Goal: Transaction & Acquisition: Purchase product/service

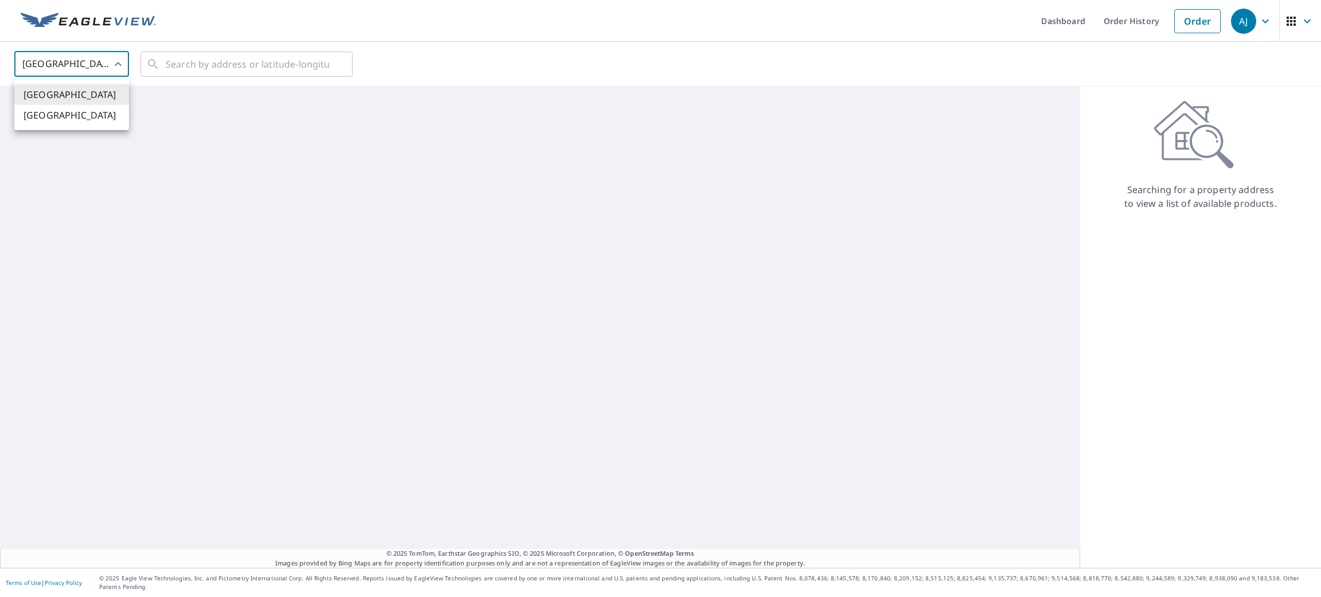
click at [111, 65] on body "[PERSON_NAME] [PERSON_NAME] Dashboard Order History Order AJ United States [GEO…" at bounding box center [660, 298] width 1321 height 597
drag, startPoint x: 100, startPoint y: 122, endPoint x: 197, endPoint y: 64, distance: 112.1
click at [100, 120] on li "[GEOGRAPHIC_DATA]" at bounding box center [71, 115] width 115 height 21
type input "CA"
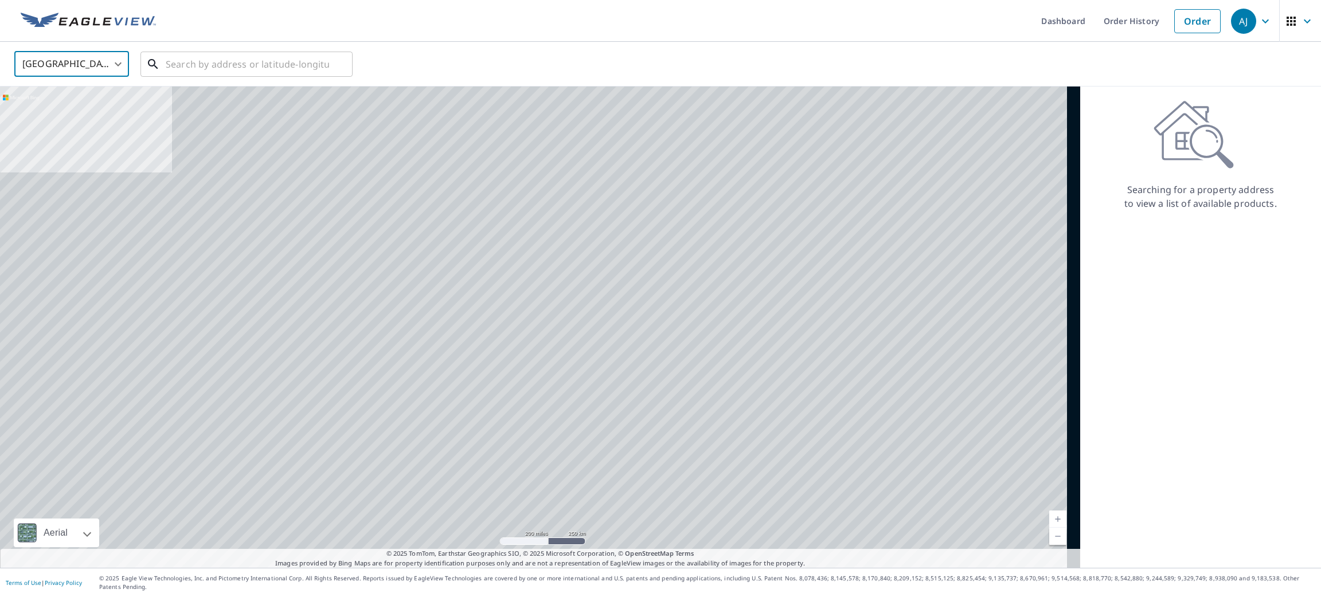
click at [197, 64] on input "text" at bounding box center [247, 64] width 163 height 32
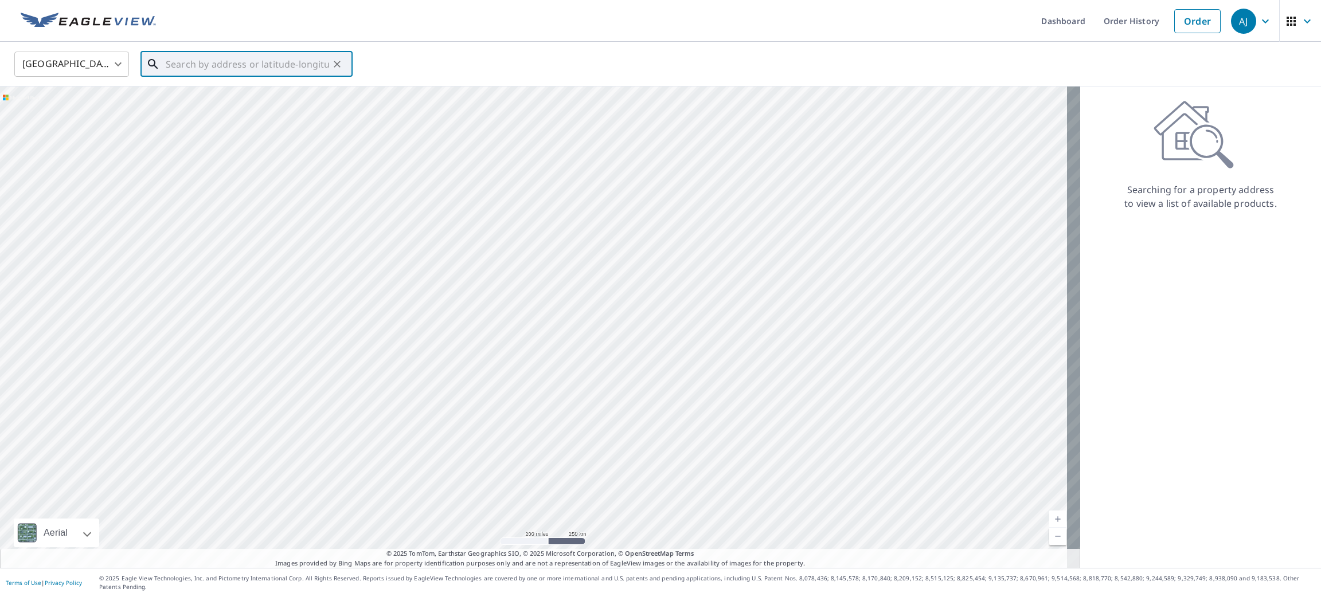
paste input "[STREET_ADDRESS]"
drag, startPoint x: 195, startPoint y: 95, endPoint x: 229, endPoint y: 56, distance: 51.2
click at [195, 95] on span "46 MAHONEE DR [PERSON_NAME] MB R2G3S2" at bounding box center [253, 105] width 180 height 28
type input "46 MAHONEE DR [PERSON_NAME] MB R2G3S2"
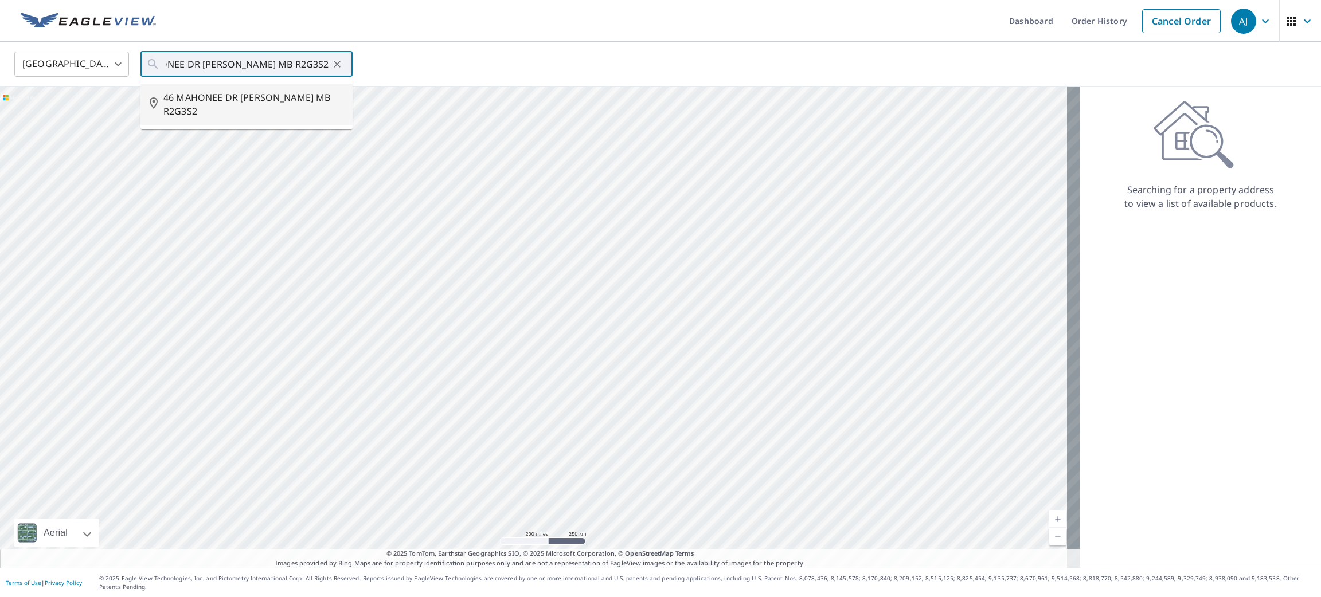
scroll to position [0, 0]
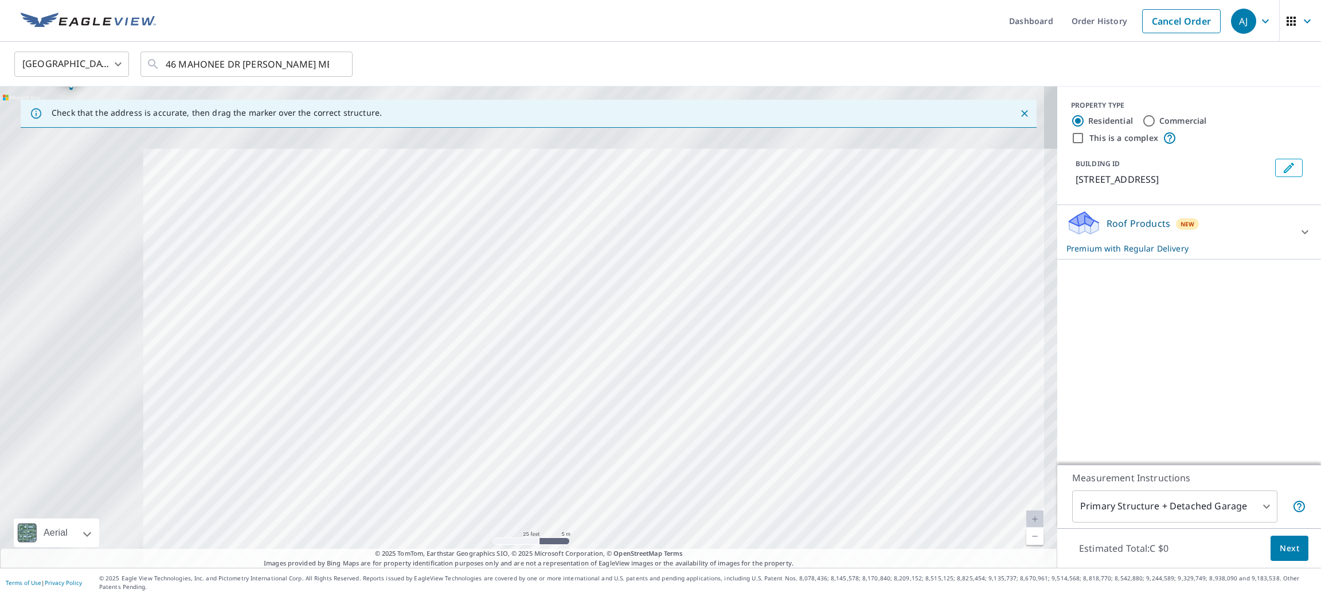
drag, startPoint x: 601, startPoint y: 456, endPoint x: 919, endPoint y: 636, distance: 365.8
click at [919, 597] on html "[PERSON_NAME] [PERSON_NAME] Dashboard Order History Cancel Order AJ Canada [GEO…" at bounding box center [660, 298] width 1321 height 597
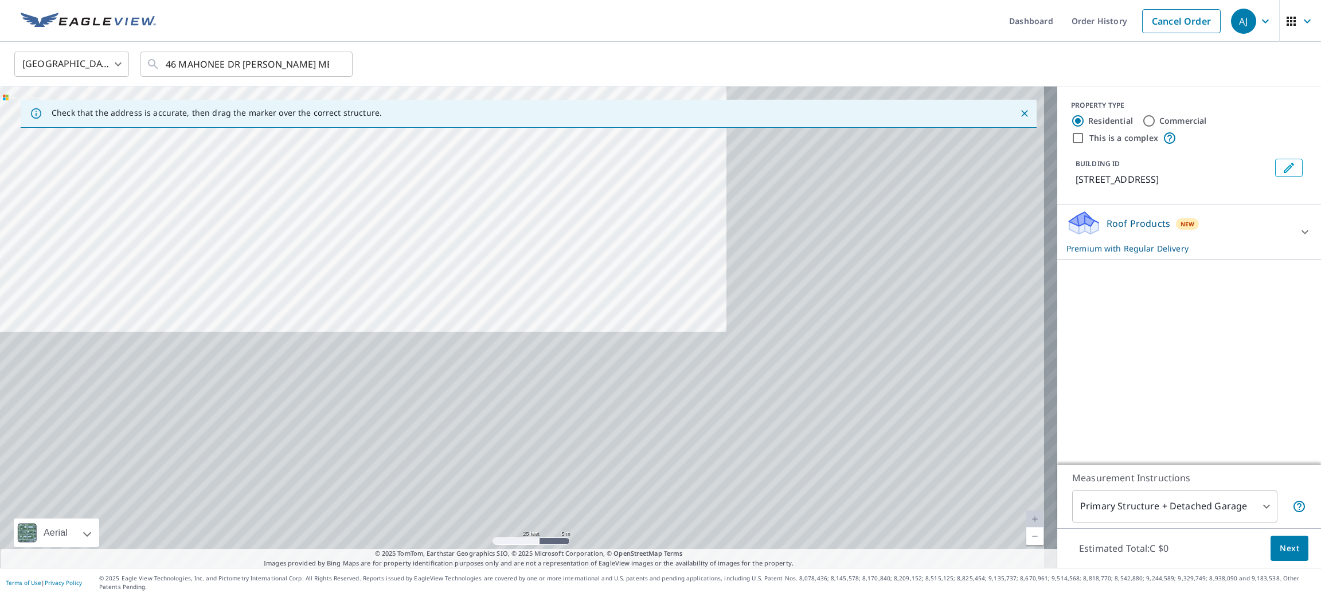
click at [421, 309] on div "46 MAHONEE DR [PERSON_NAME] MB R2G3S2" at bounding box center [528, 327] width 1057 height 481
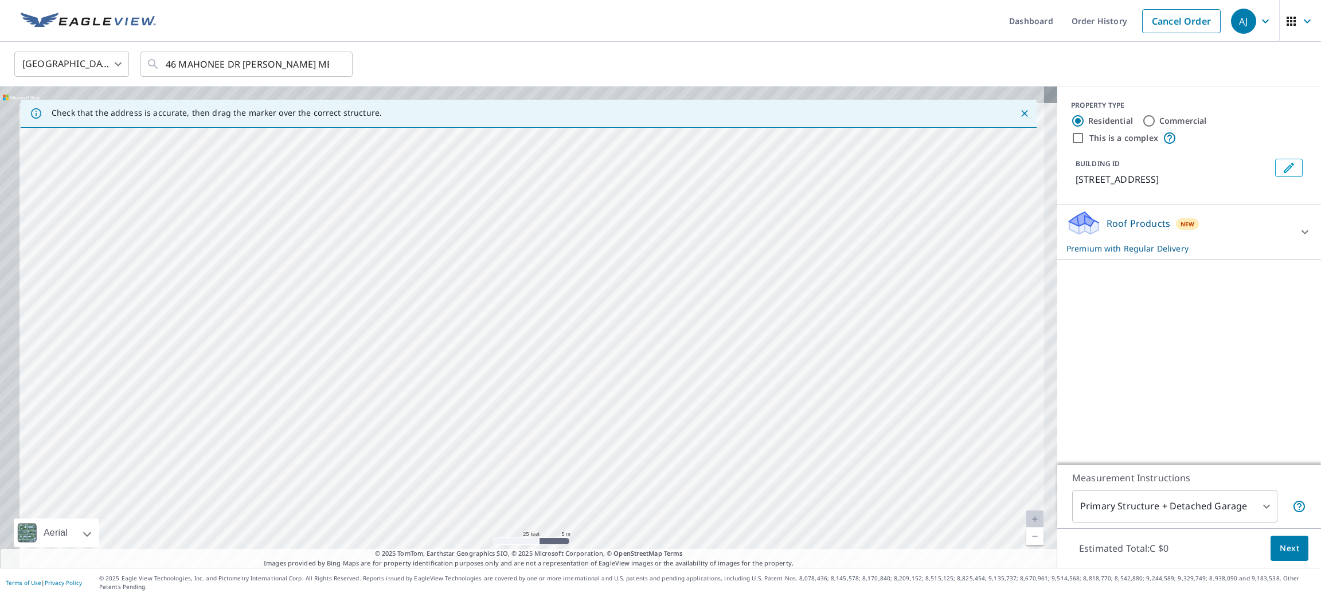
drag, startPoint x: 223, startPoint y: 208, endPoint x: 757, endPoint y: 531, distance: 624.1
click at [757, 531] on div "46 MAHONEE DR [PERSON_NAME] MB R2G3S2" at bounding box center [528, 327] width 1057 height 481
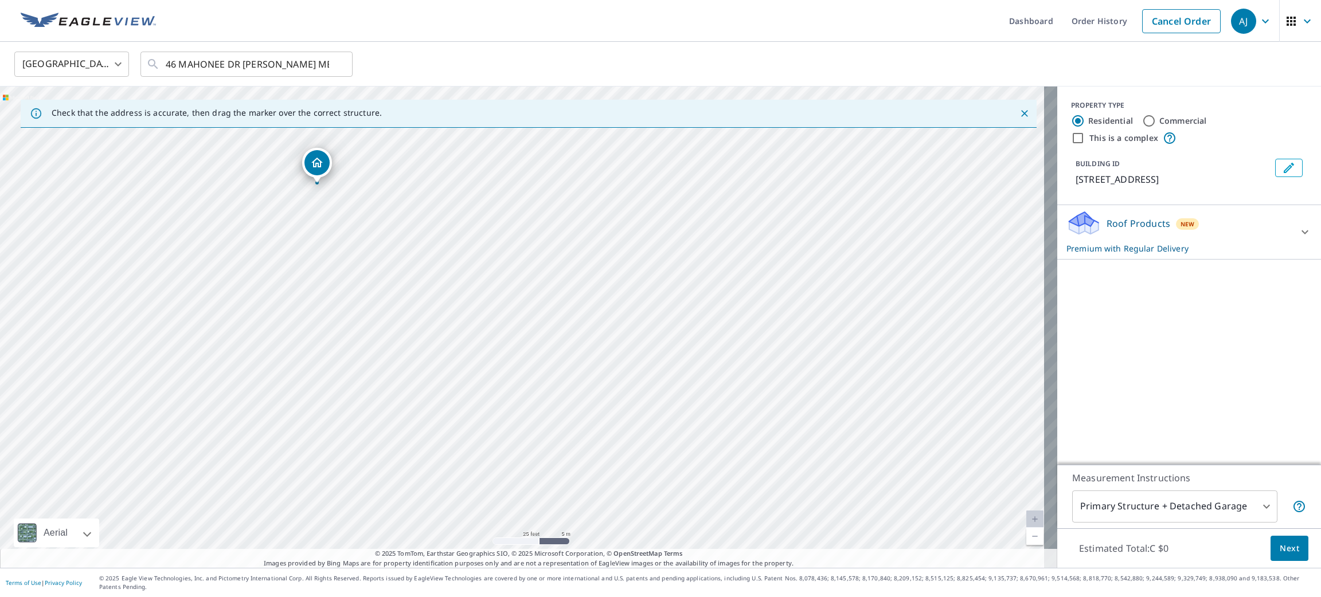
drag, startPoint x: 561, startPoint y: 401, endPoint x: 618, endPoint y: 432, distance: 65.4
click at [618, 432] on div "46 MAHONEE DR [PERSON_NAME] MB R2G3S2" at bounding box center [528, 327] width 1057 height 481
click at [1279, 556] on span "Next" at bounding box center [1288, 549] width 19 height 14
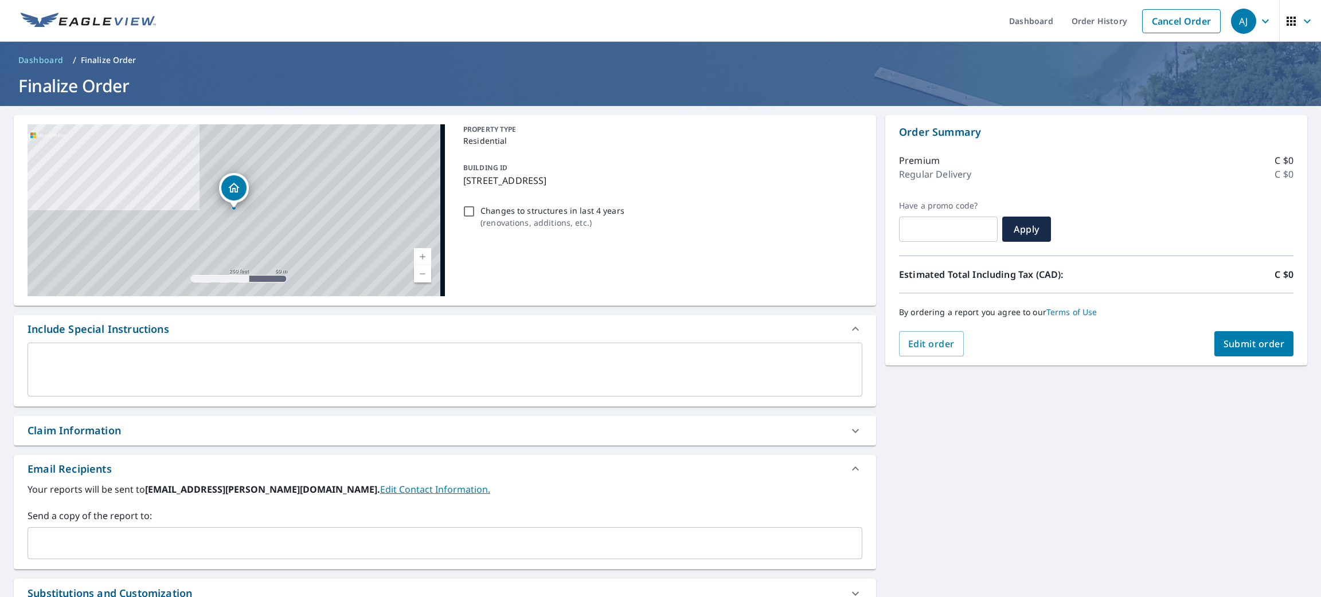
click at [1251, 340] on span "Submit order" at bounding box center [1253, 344] width 61 height 13
checkbox input "true"
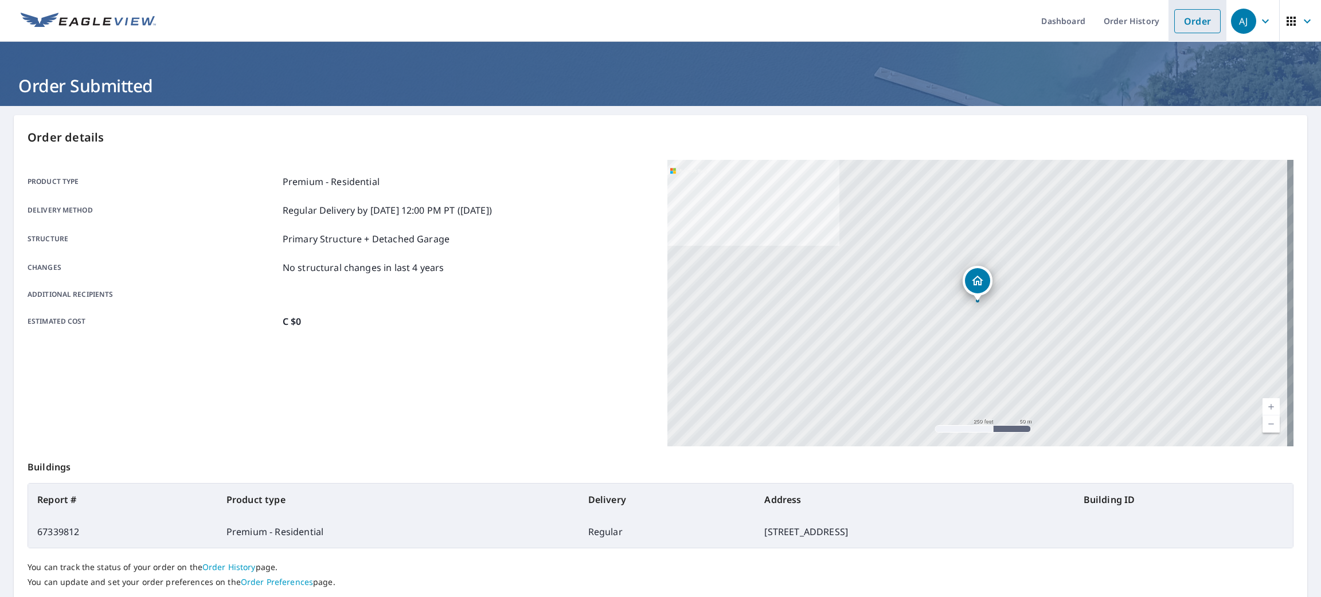
click at [1178, 26] on link "Order" at bounding box center [1197, 21] width 46 height 24
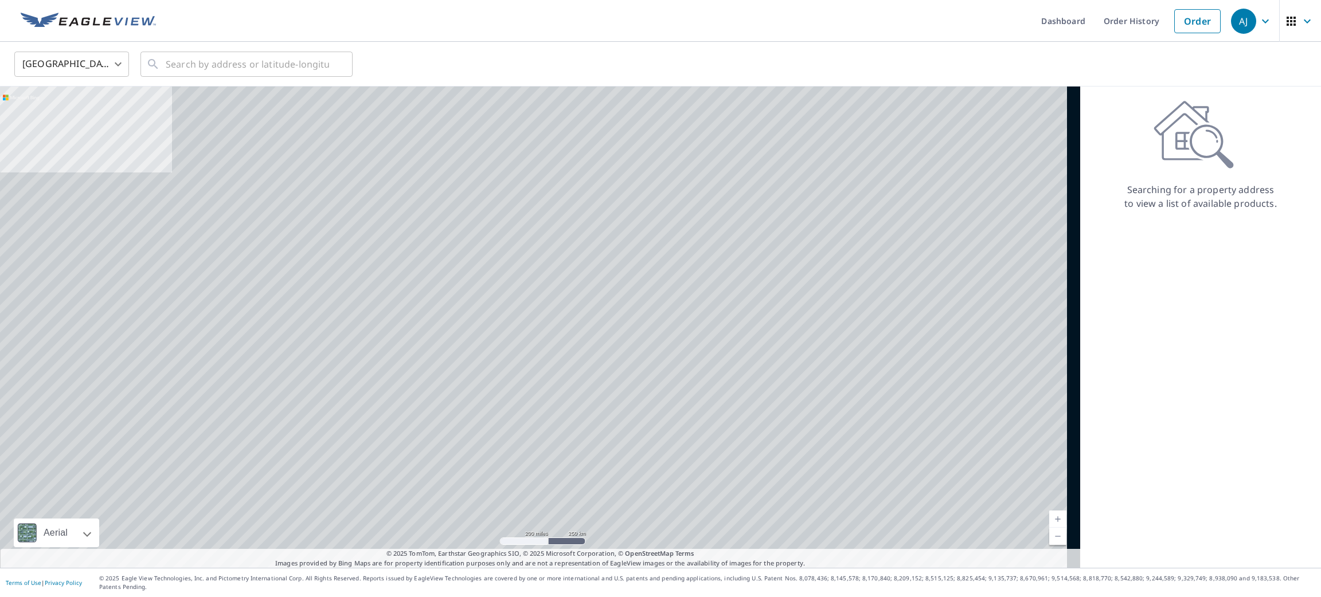
click at [102, 58] on body "[PERSON_NAME] [PERSON_NAME] Dashboard Order History Order AJ United States US ​…" at bounding box center [660, 298] width 1321 height 597
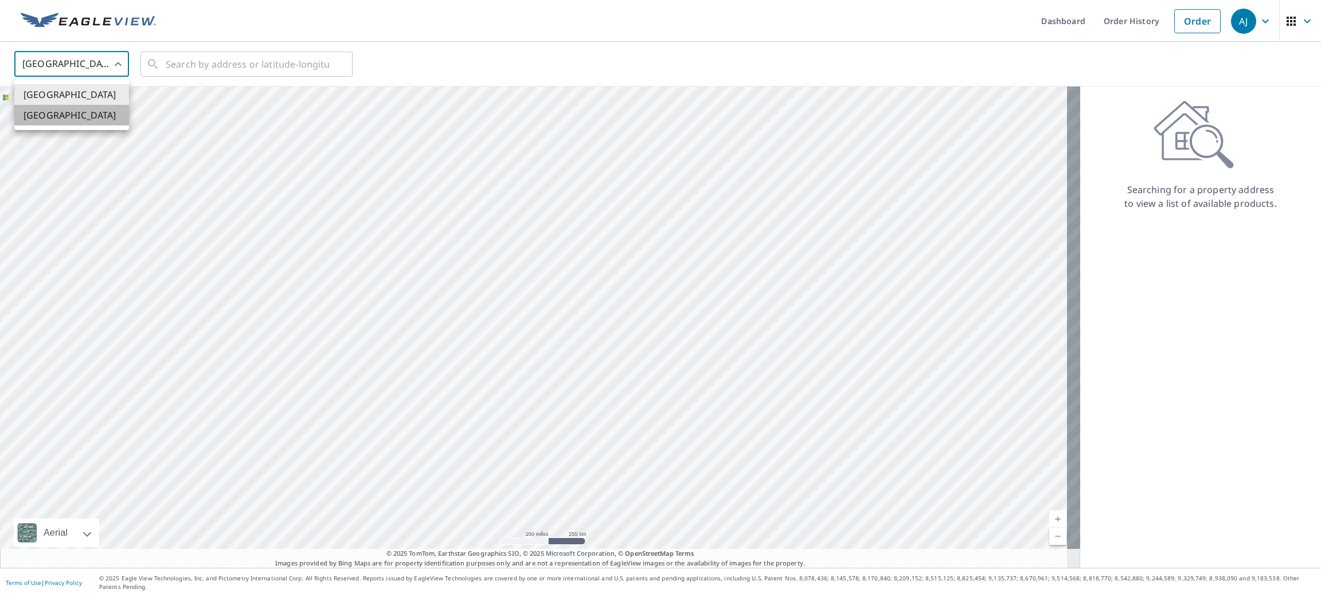
click at [98, 113] on li "[GEOGRAPHIC_DATA]" at bounding box center [71, 115] width 115 height 21
type input "CA"
click at [197, 68] on input "text" at bounding box center [247, 64] width 163 height 32
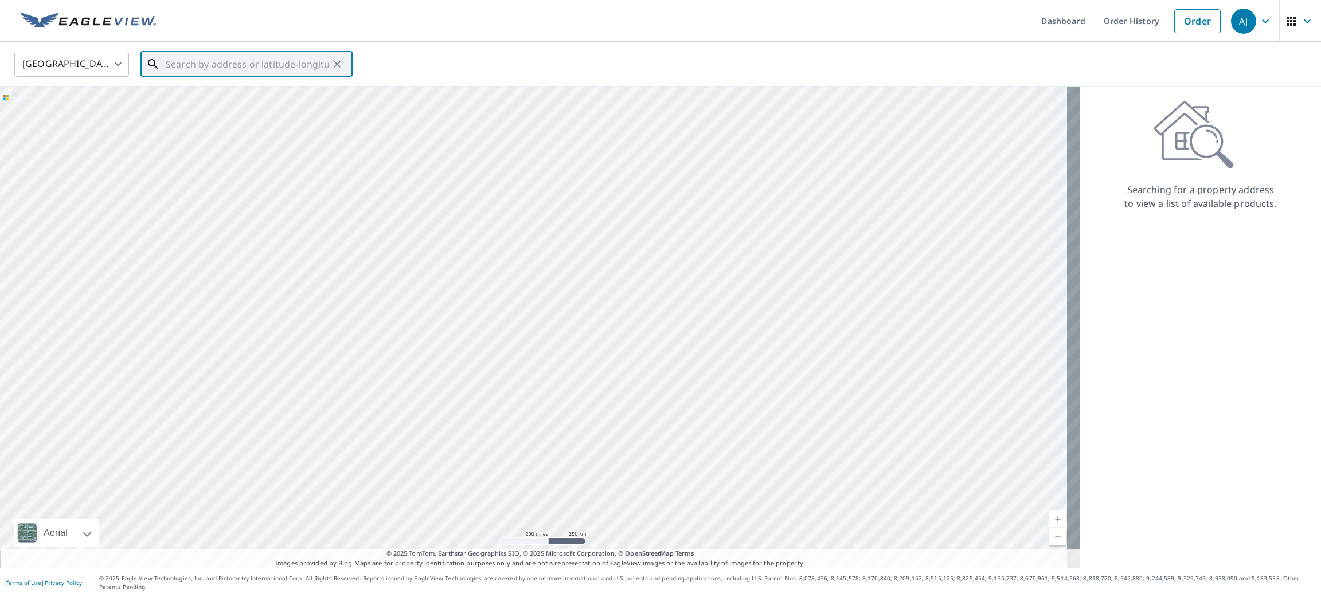
paste input "[STREET_ADDRESS]"
click at [200, 96] on span "[STREET_ADDRESS]" at bounding box center [253, 98] width 180 height 14
type input "[STREET_ADDRESS]"
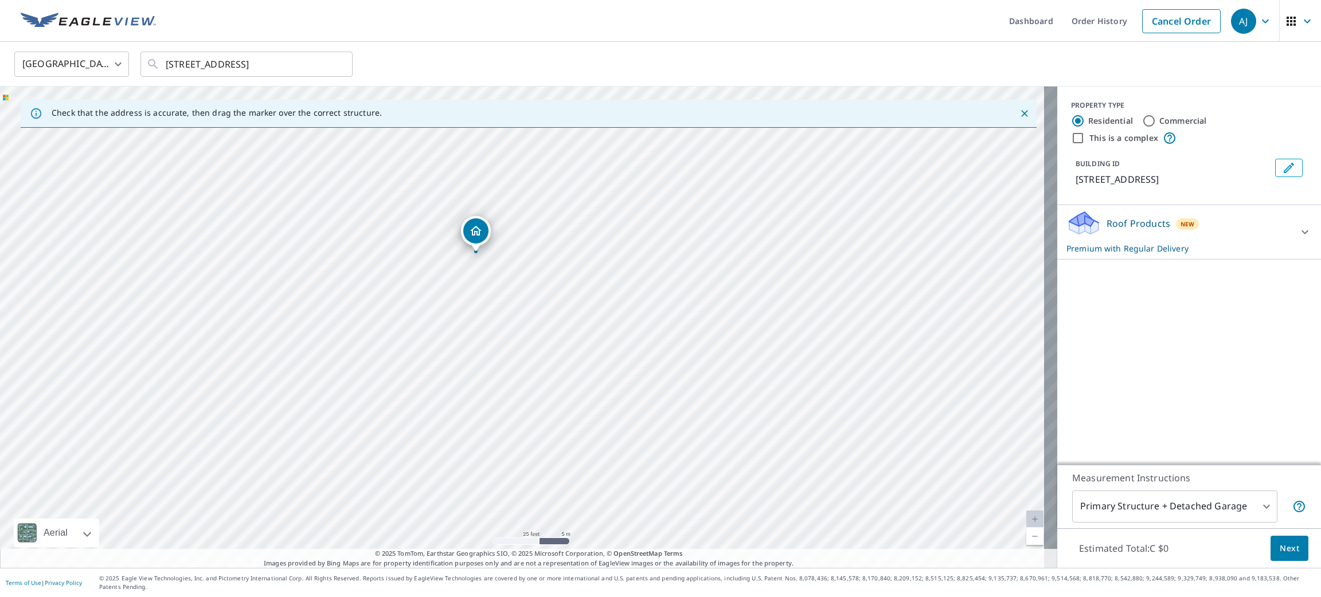
click at [1279, 556] on span "Next" at bounding box center [1288, 549] width 19 height 14
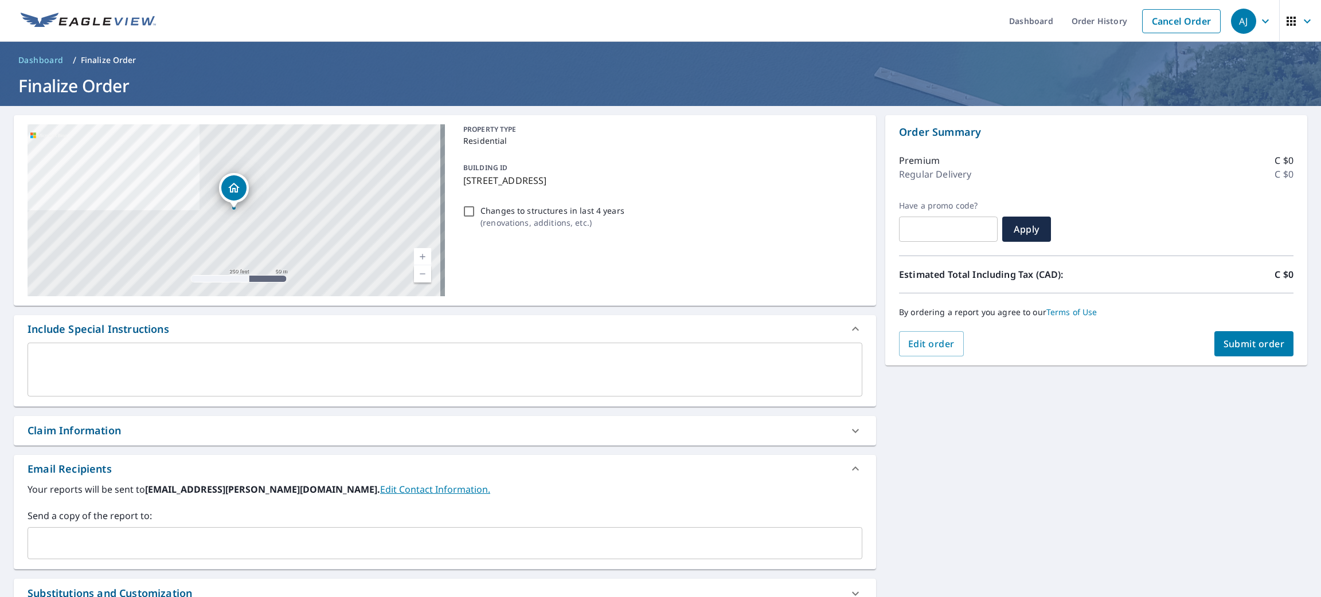
click at [1236, 347] on span "Submit order" at bounding box center [1253, 344] width 61 height 13
checkbox input "true"
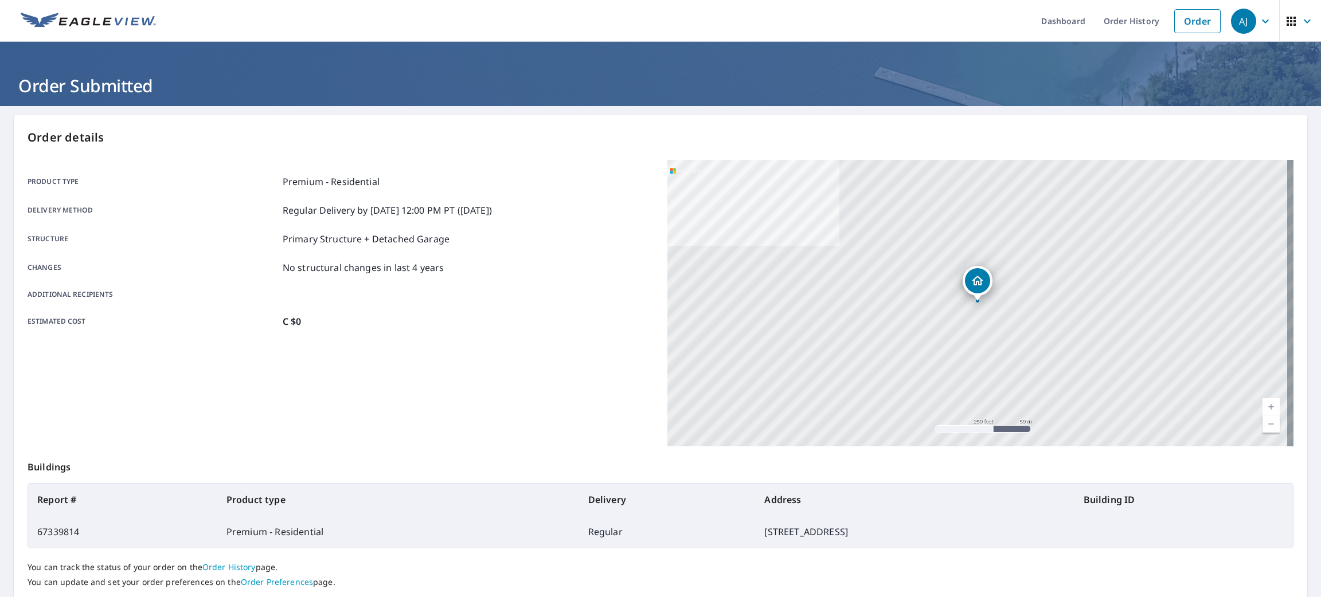
drag, startPoint x: 1188, startPoint y: 20, endPoint x: 973, endPoint y: 21, distance: 214.9
click at [1188, 20] on link "Order" at bounding box center [1197, 21] width 46 height 24
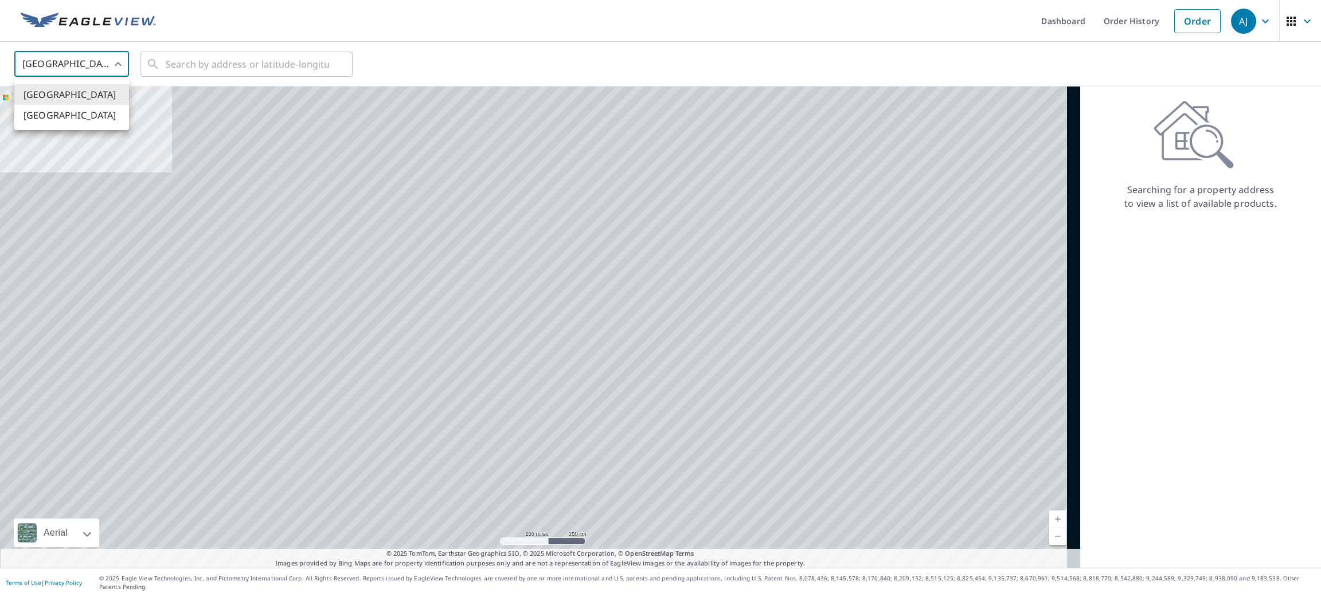
click at [46, 58] on body "[PERSON_NAME] [PERSON_NAME] Dashboard Order History Order AJ United States US ​…" at bounding box center [660, 298] width 1321 height 597
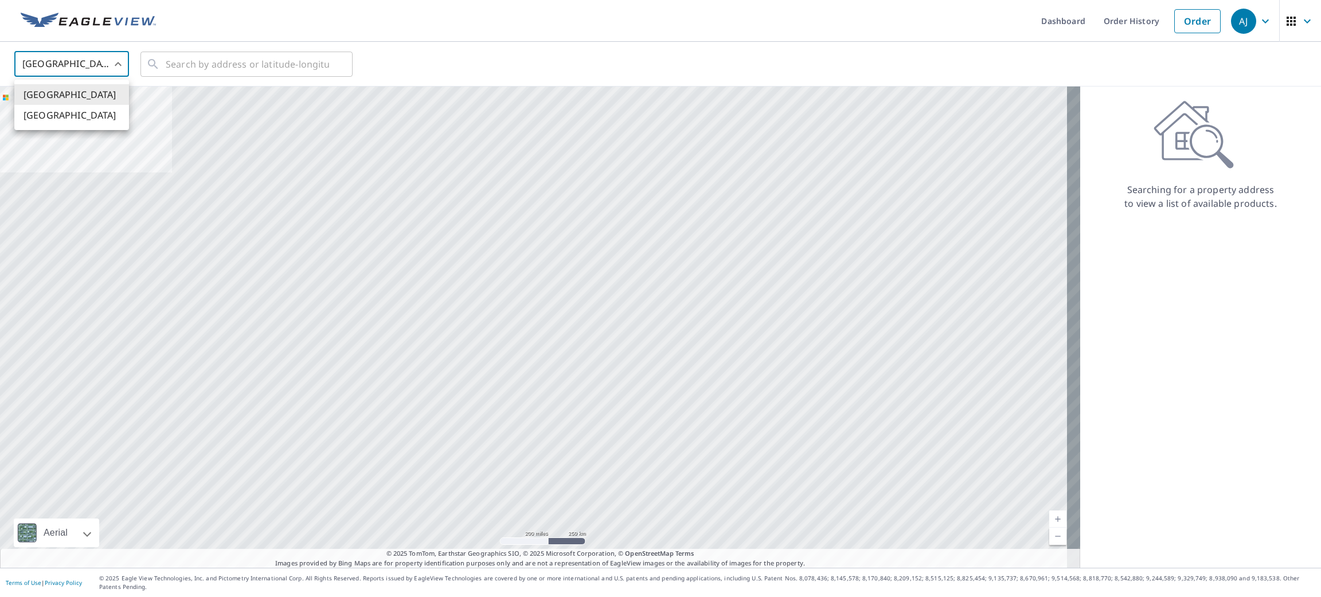
drag, startPoint x: 56, startPoint y: 116, endPoint x: 112, endPoint y: 101, distance: 57.4
click at [56, 116] on li "[GEOGRAPHIC_DATA]" at bounding box center [71, 115] width 115 height 21
type input "CA"
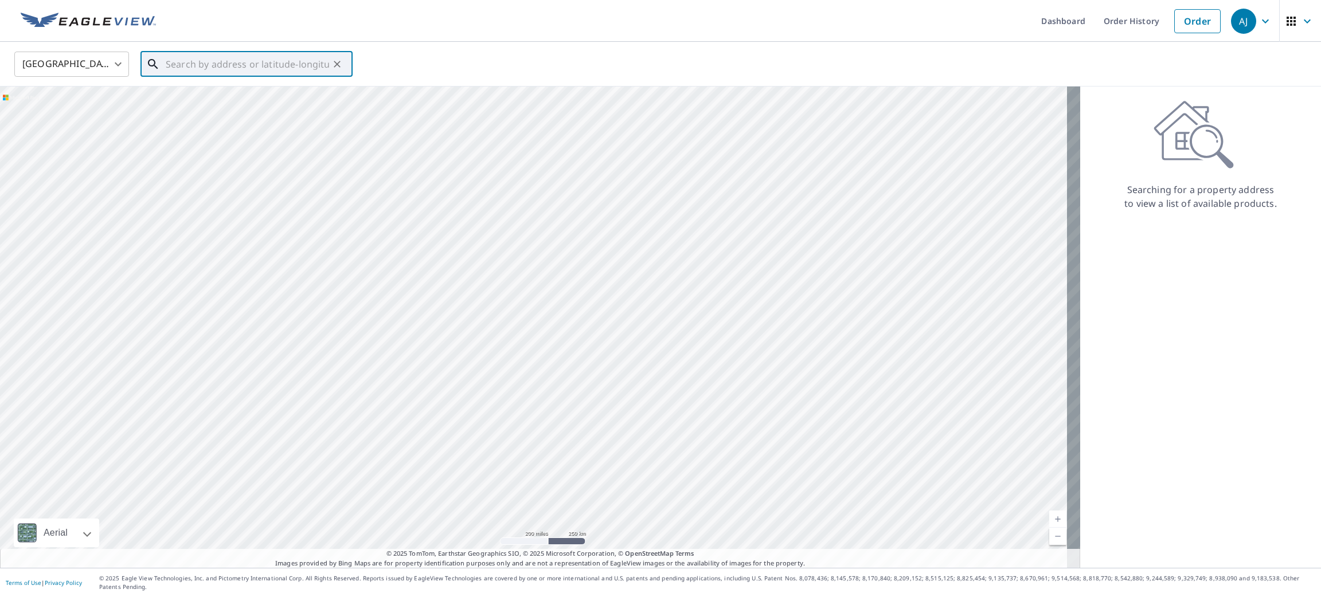
click at [188, 70] on input "text" at bounding box center [247, 64] width 163 height 32
paste input "[STREET_ADDRESS][PERSON_NAME]"
drag, startPoint x: 200, startPoint y: 104, endPoint x: 302, endPoint y: 5, distance: 142.7
click at [200, 102] on span "[STREET_ADDRESS][PERSON_NAME]" at bounding box center [253, 98] width 180 height 14
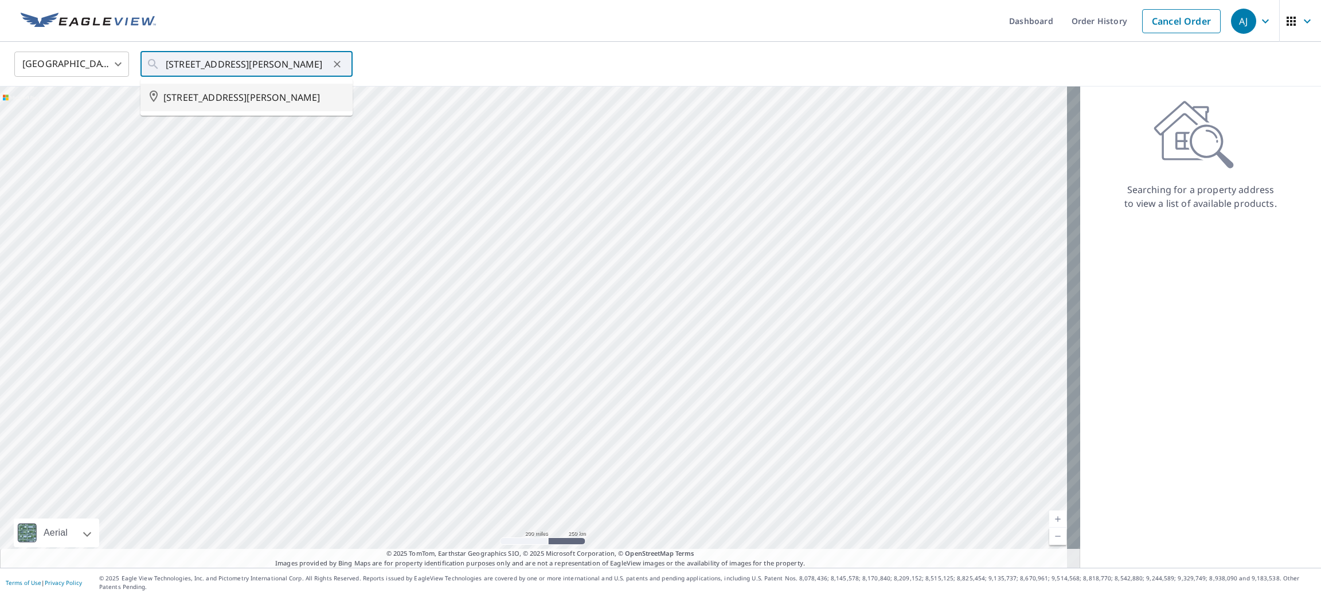
type input "[STREET_ADDRESS][PERSON_NAME]"
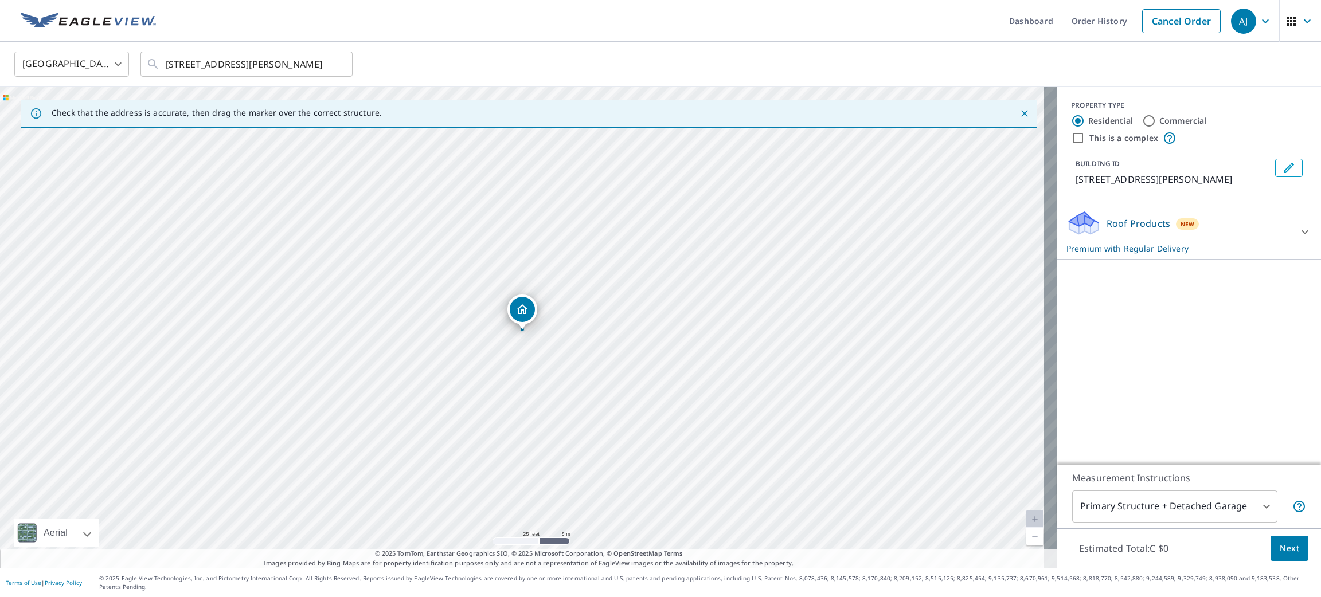
click at [1279, 555] on span "Next" at bounding box center [1288, 549] width 19 height 14
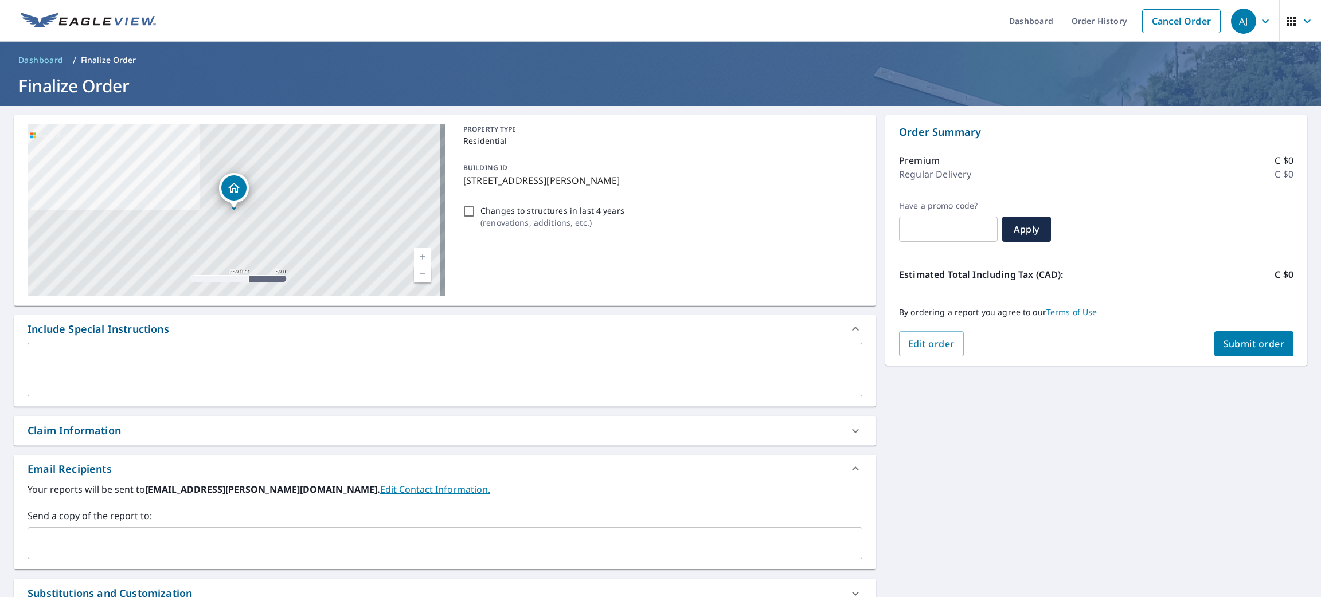
click at [1223, 347] on span "Submit order" at bounding box center [1253, 344] width 61 height 13
checkbox input "true"
